Goal: Task Accomplishment & Management: Use online tool/utility

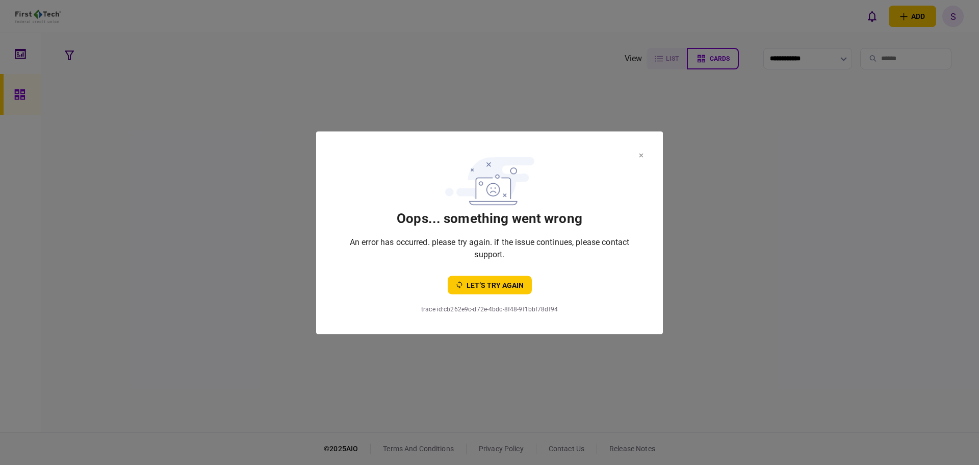
click at [641, 154] on section "oops... something went wrong An error has occurred. please try again. if the is…" at bounding box center [489, 232] width 347 height 203
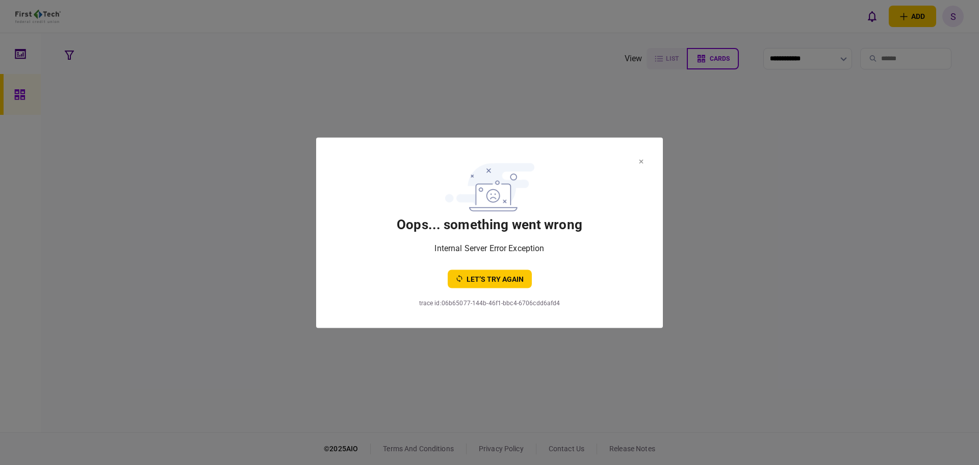
click at [640, 163] on icon at bounding box center [642, 161] width 4 height 4
click at [642, 161] on icon at bounding box center [642, 161] width 4 height 4
